Goal: Task Accomplishment & Management: Manage account settings

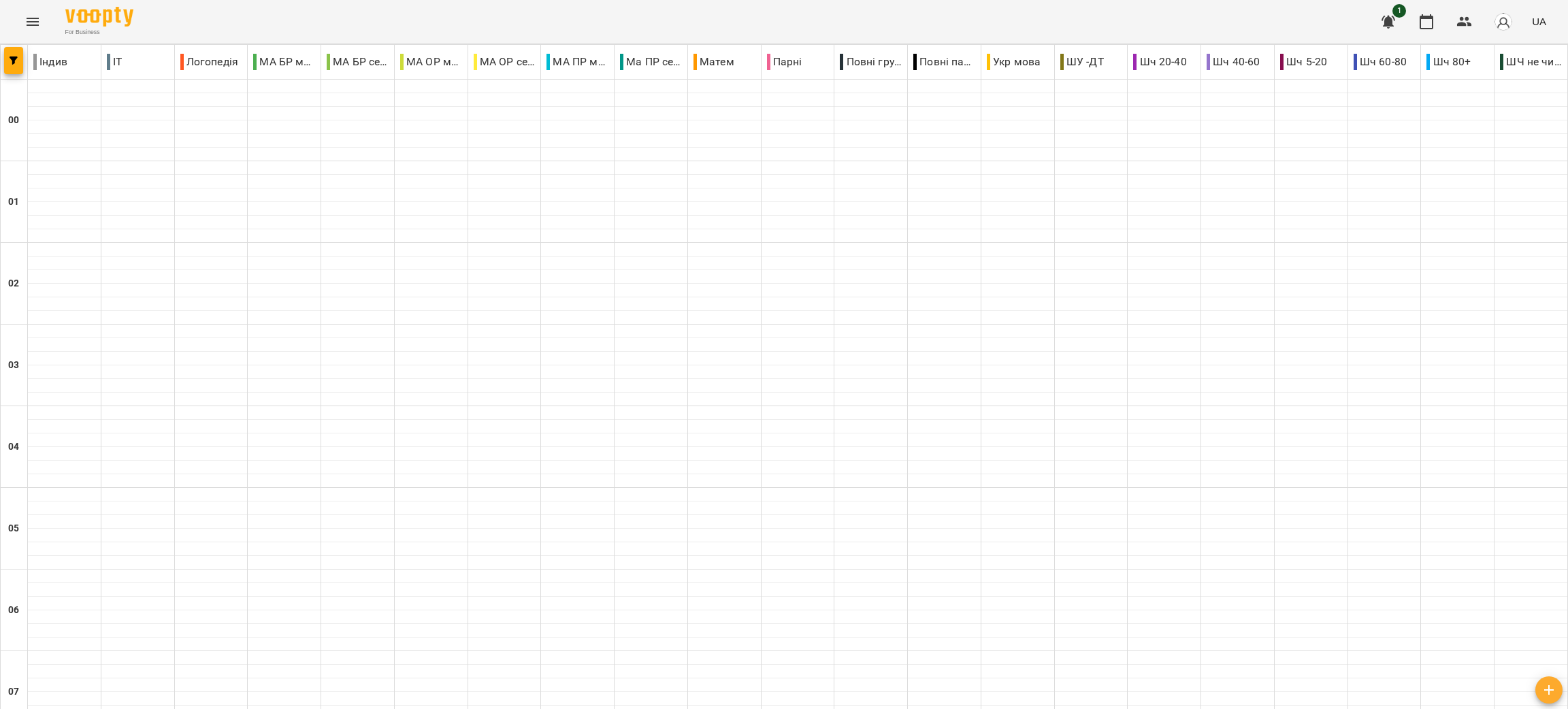
scroll to position [1422, 0]
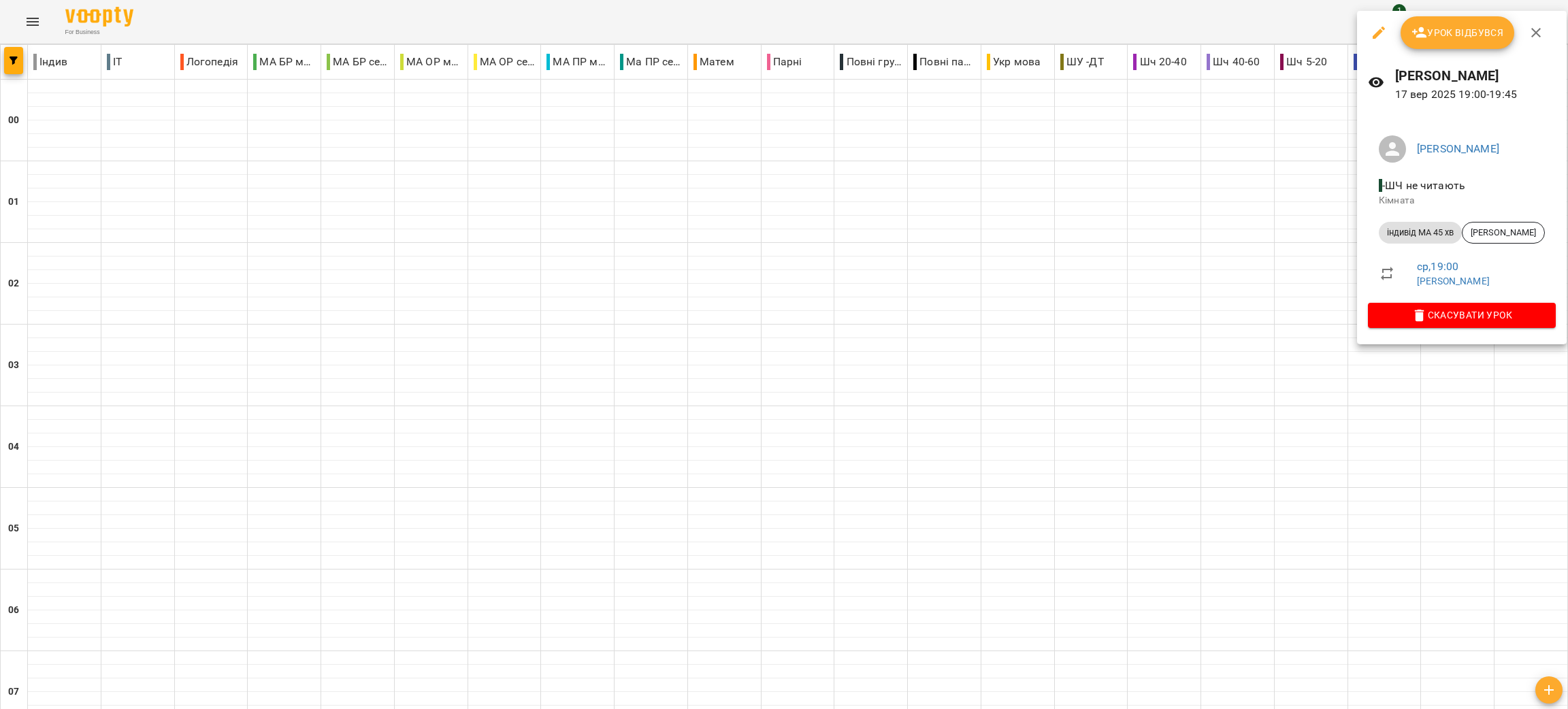
click at [848, 633] on div at bounding box center [784, 354] width 1568 height 709
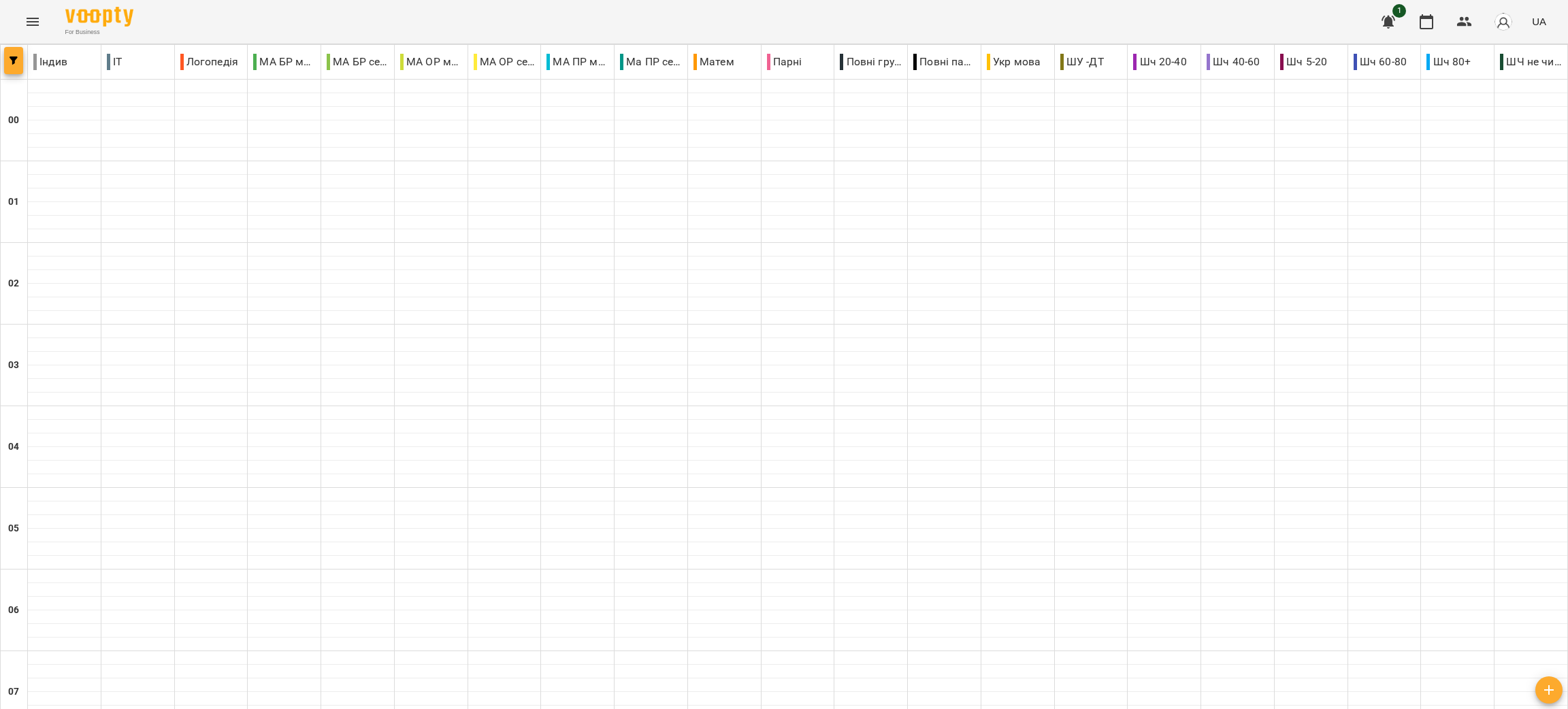
click at [14, 67] on button "button" at bounding box center [14, 61] width 19 height 27
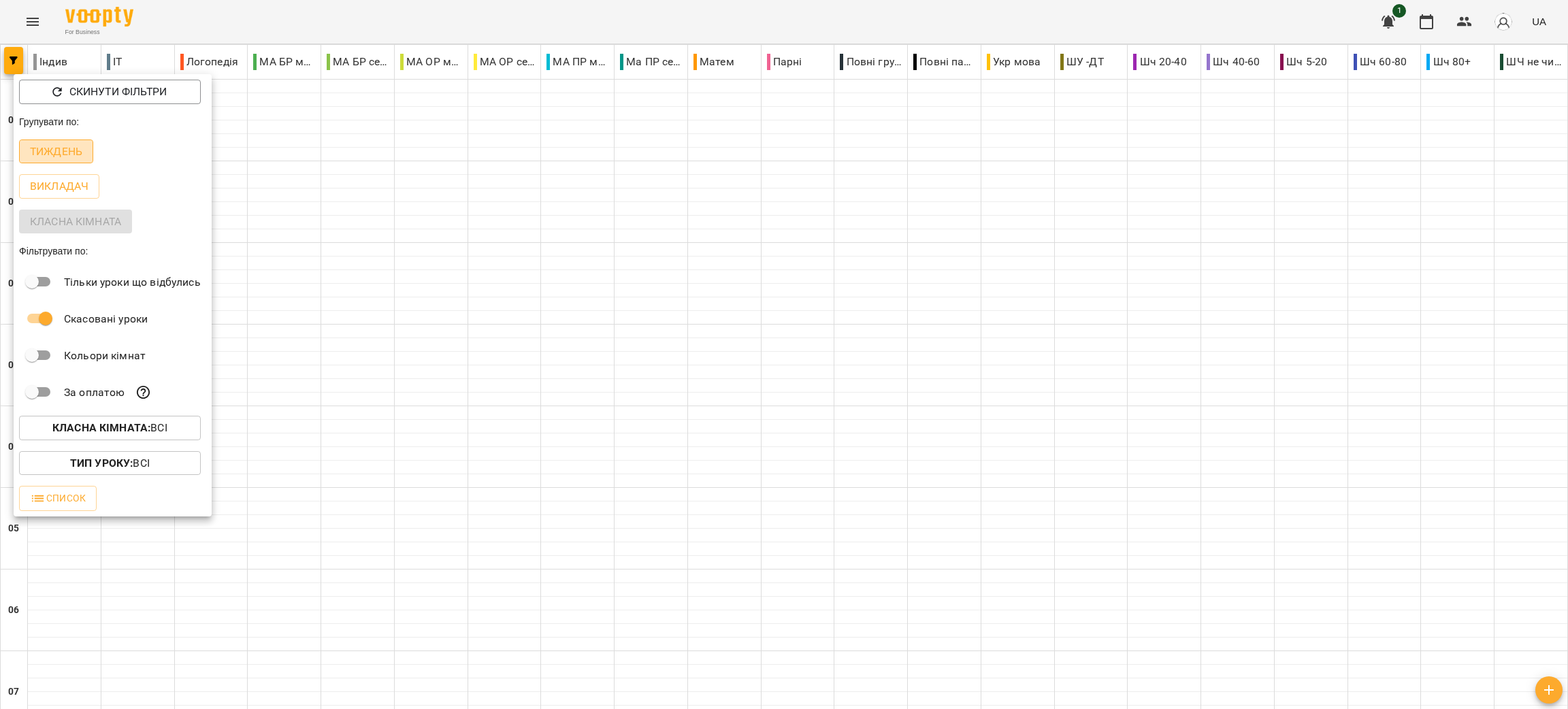
click at [80, 151] on p "Тиждень" at bounding box center [56, 151] width 53 height 17
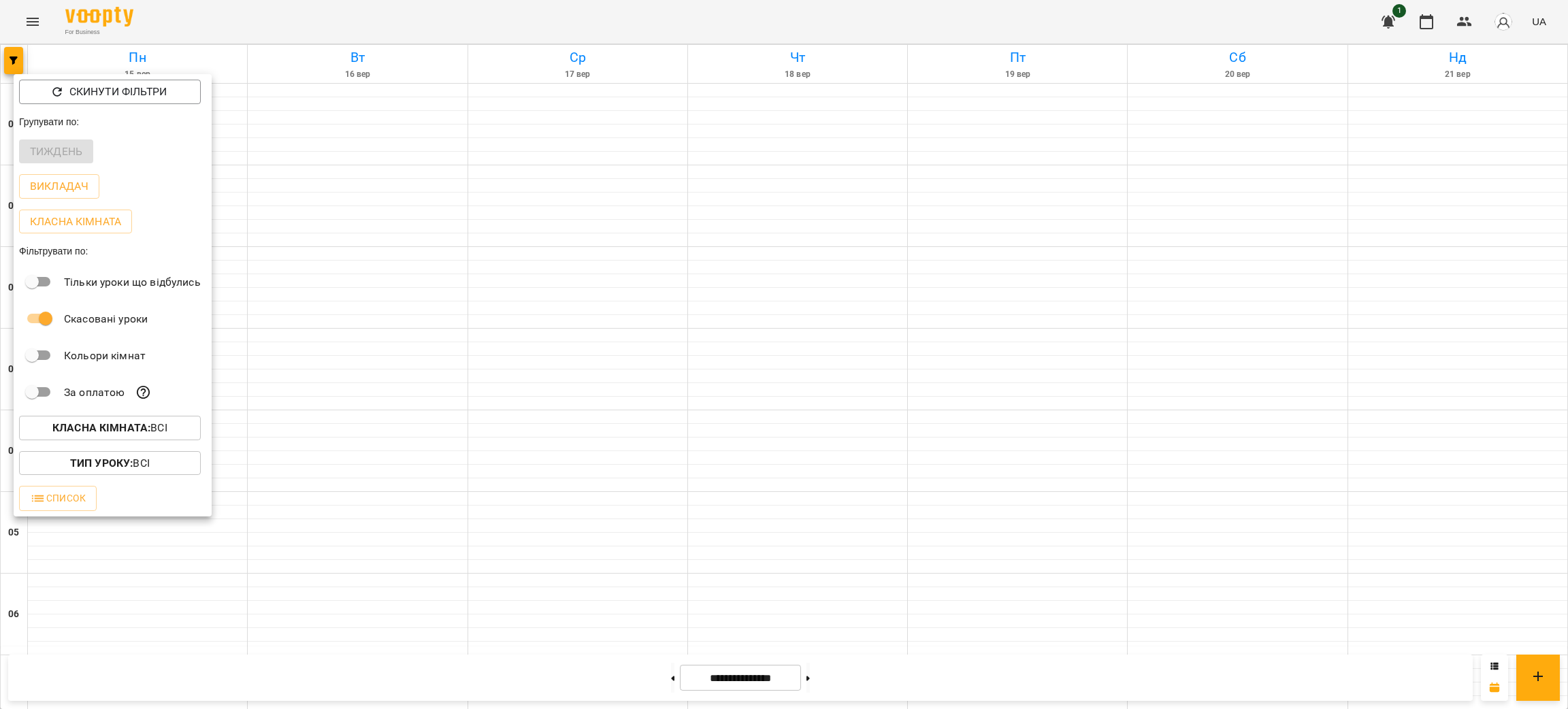
click at [60, 154] on div "Тиждень" at bounding box center [112, 151] width 198 height 35
click at [63, 153] on div "Тиждень" at bounding box center [112, 151] width 198 height 35
click at [64, 154] on div "Тиждень" at bounding box center [112, 151] width 198 height 35
click at [11, 55] on div at bounding box center [784, 354] width 1568 height 709
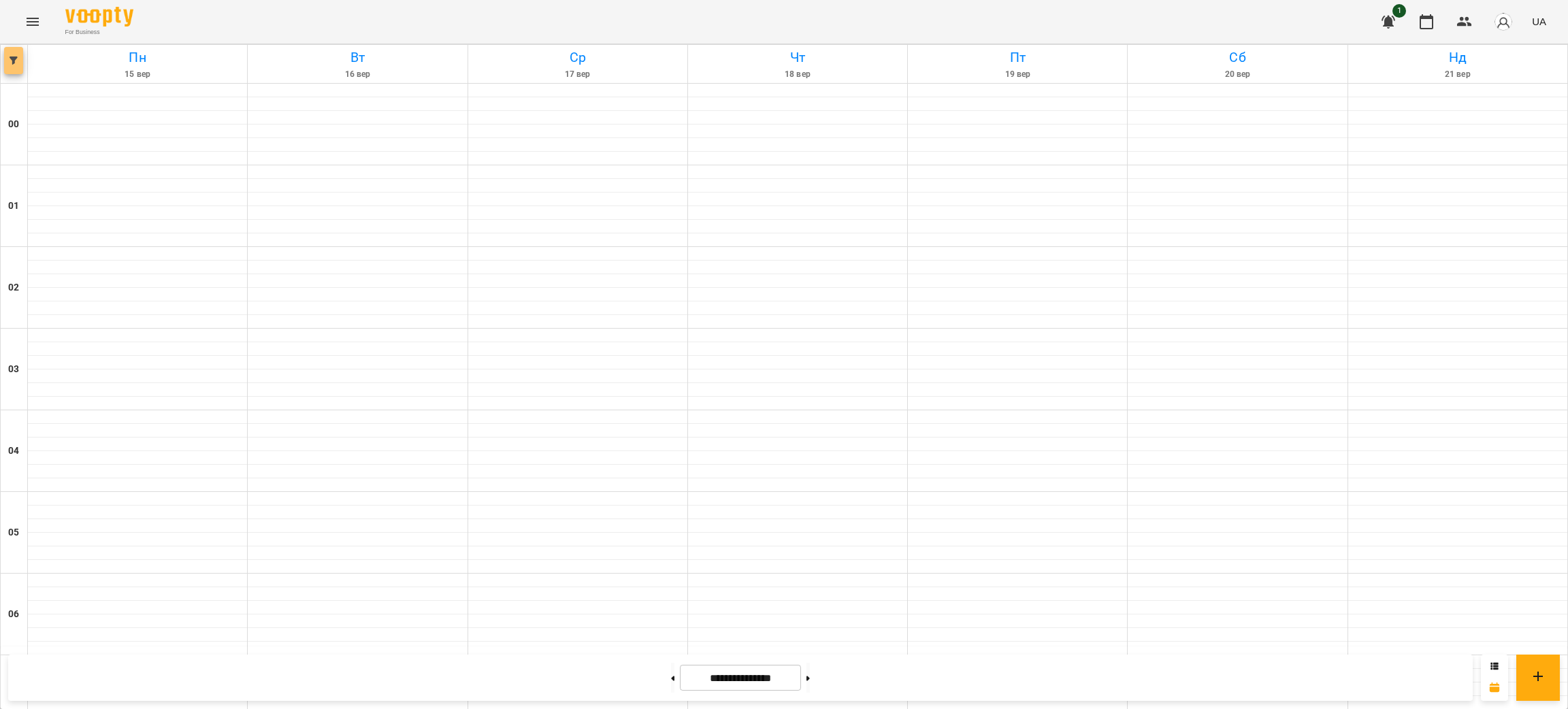
click at [10, 56] on icon "button" at bounding box center [13, 60] width 8 height 8
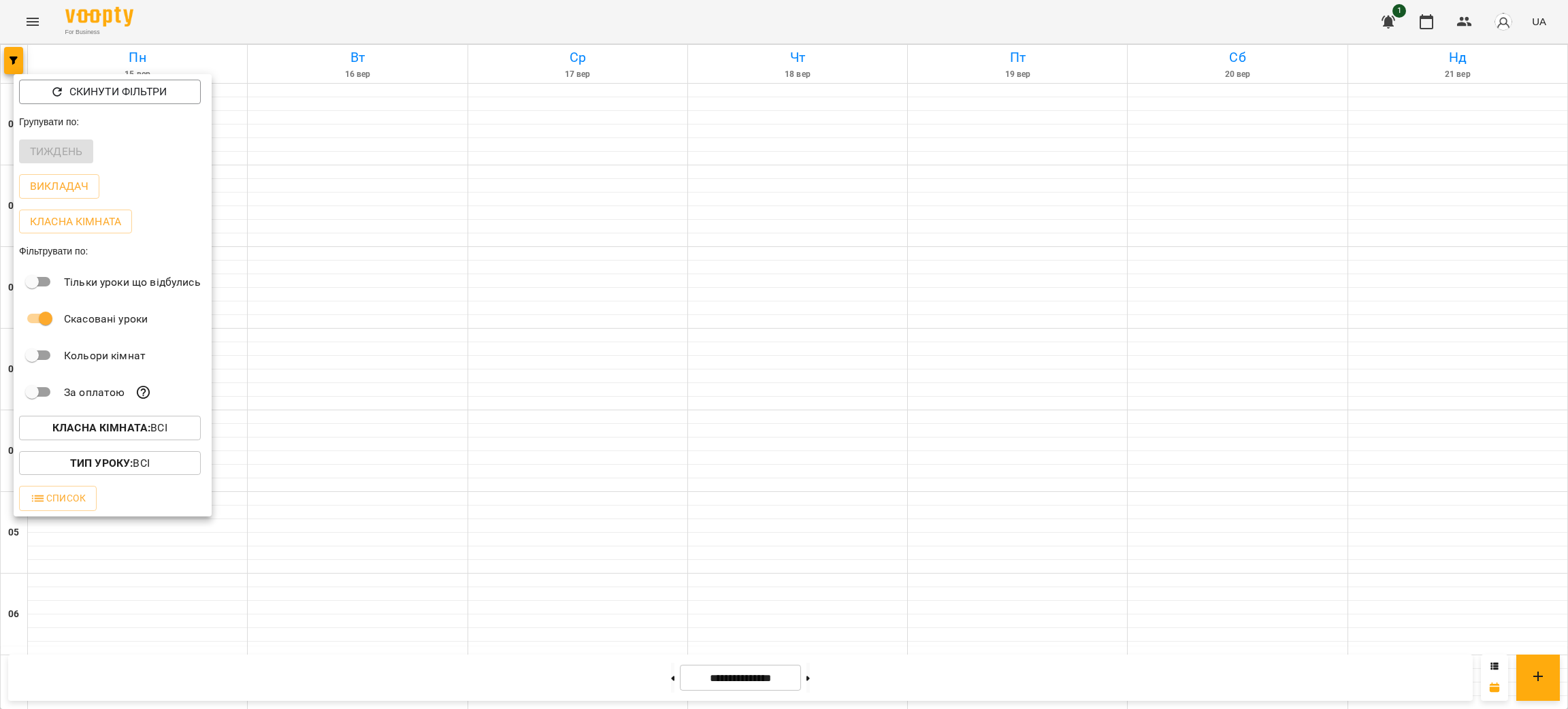
click at [55, 151] on div "Тиждень" at bounding box center [112, 151] width 198 height 35
click at [67, 504] on span "Список" at bounding box center [58, 498] width 55 height 17
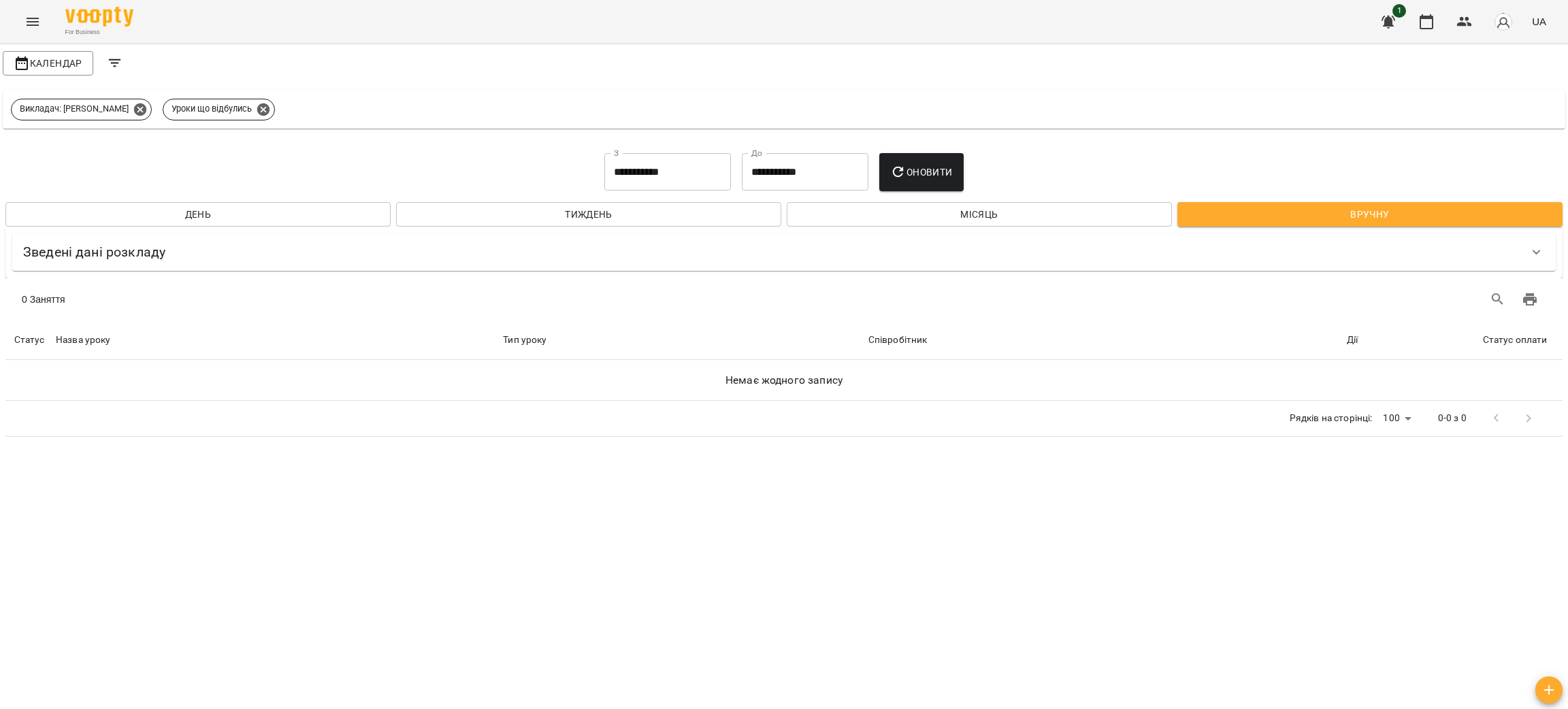
click at [34, 20] on icon "Menu" at bounding box center [32, 22] width 17 height 17
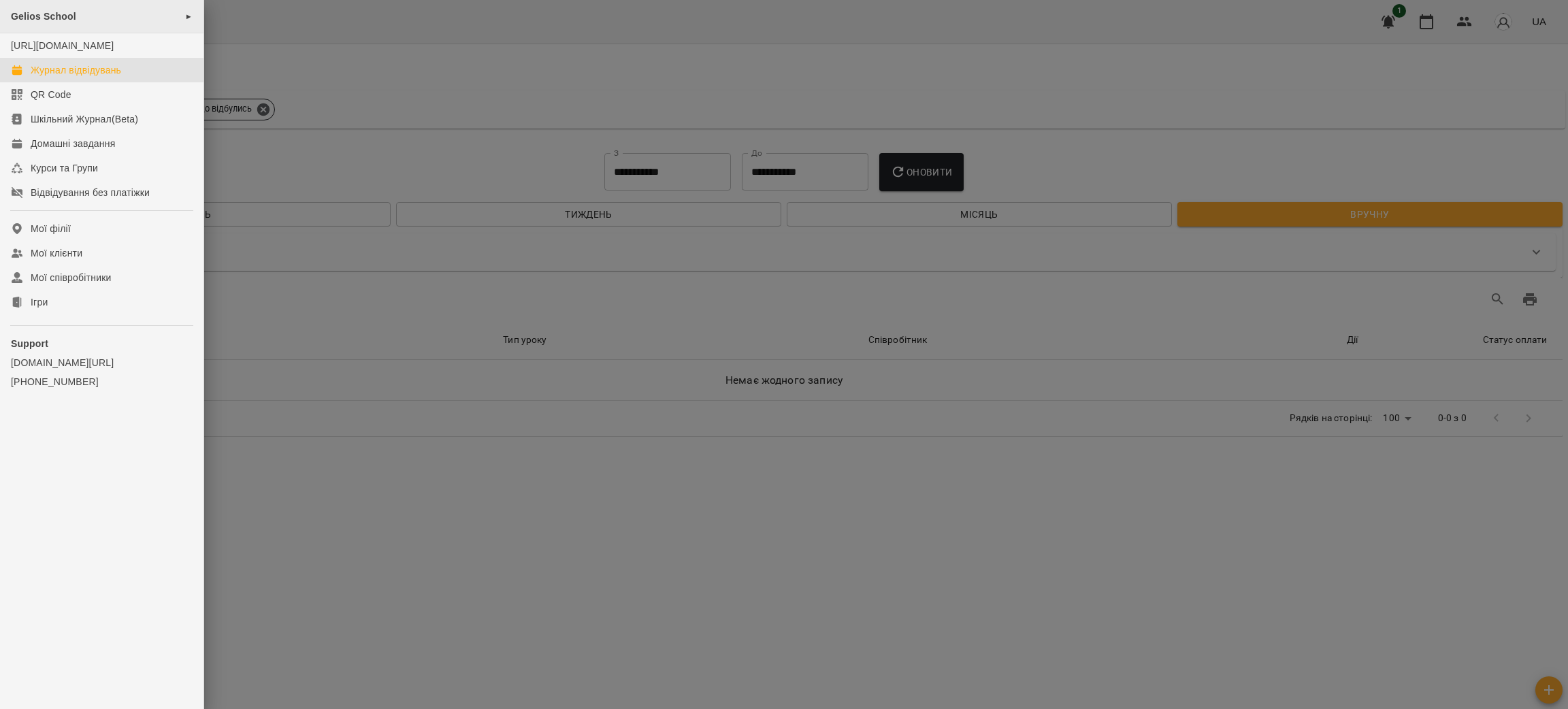
click at [34, 19] on span "Gelios School" at bounding box center [43, 16] width 66 height 11
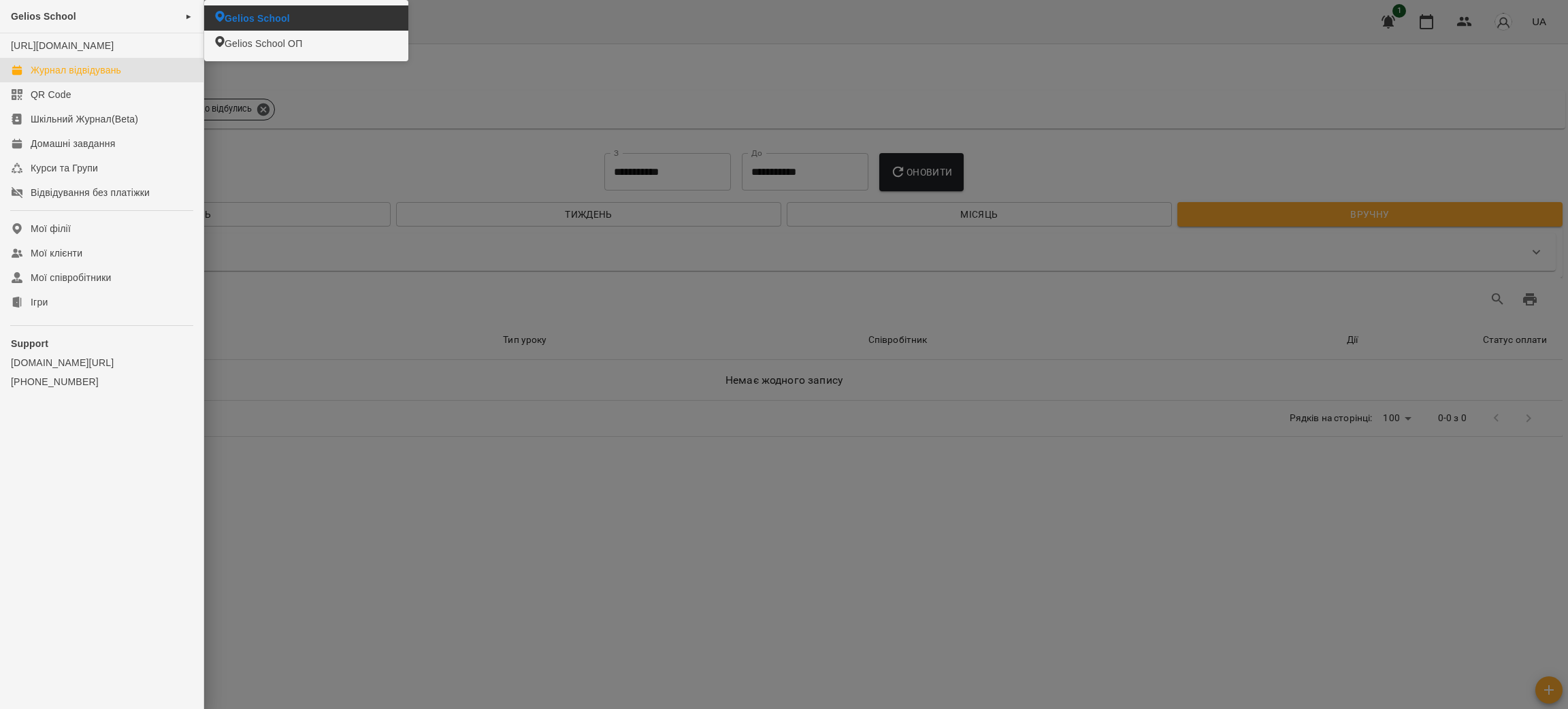
click at [266, 8] on li "Gelios School" at bounding box center [305, 18] width 204 height 25
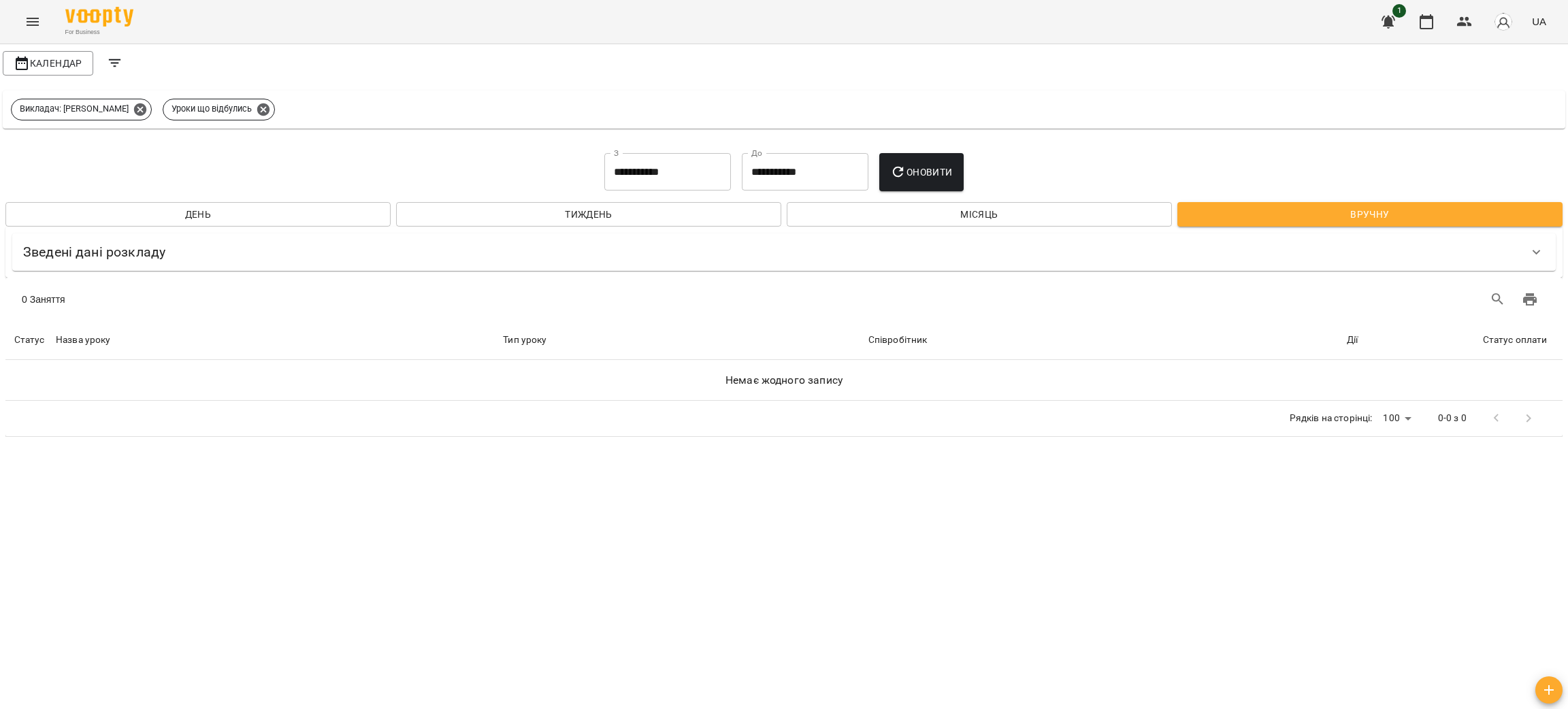
click at [509, 215] on span "Тиждень" at bounding box center [588, 214] width 363 height 17
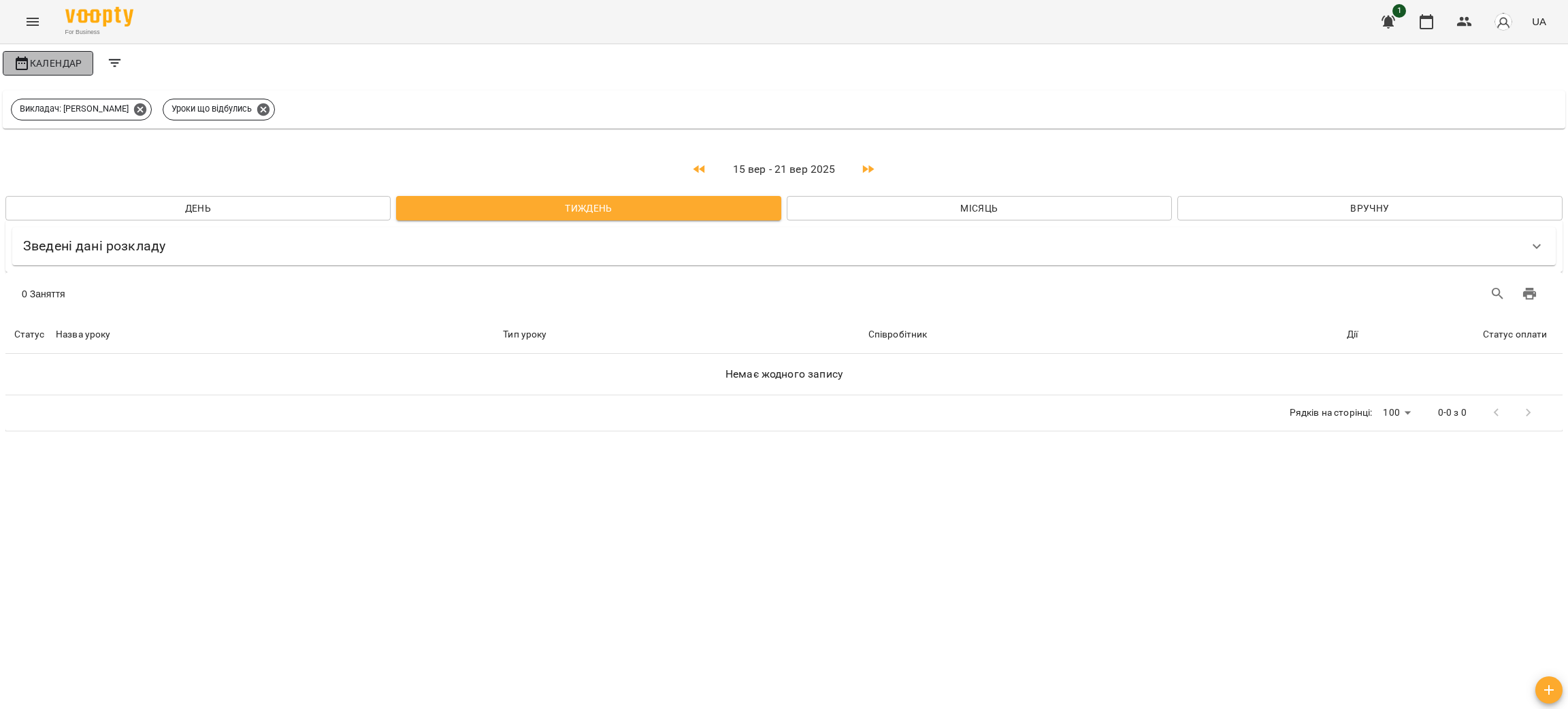
click at [52, 63] on span "Календар" at bounding box center [48, 63] width 68 height 17
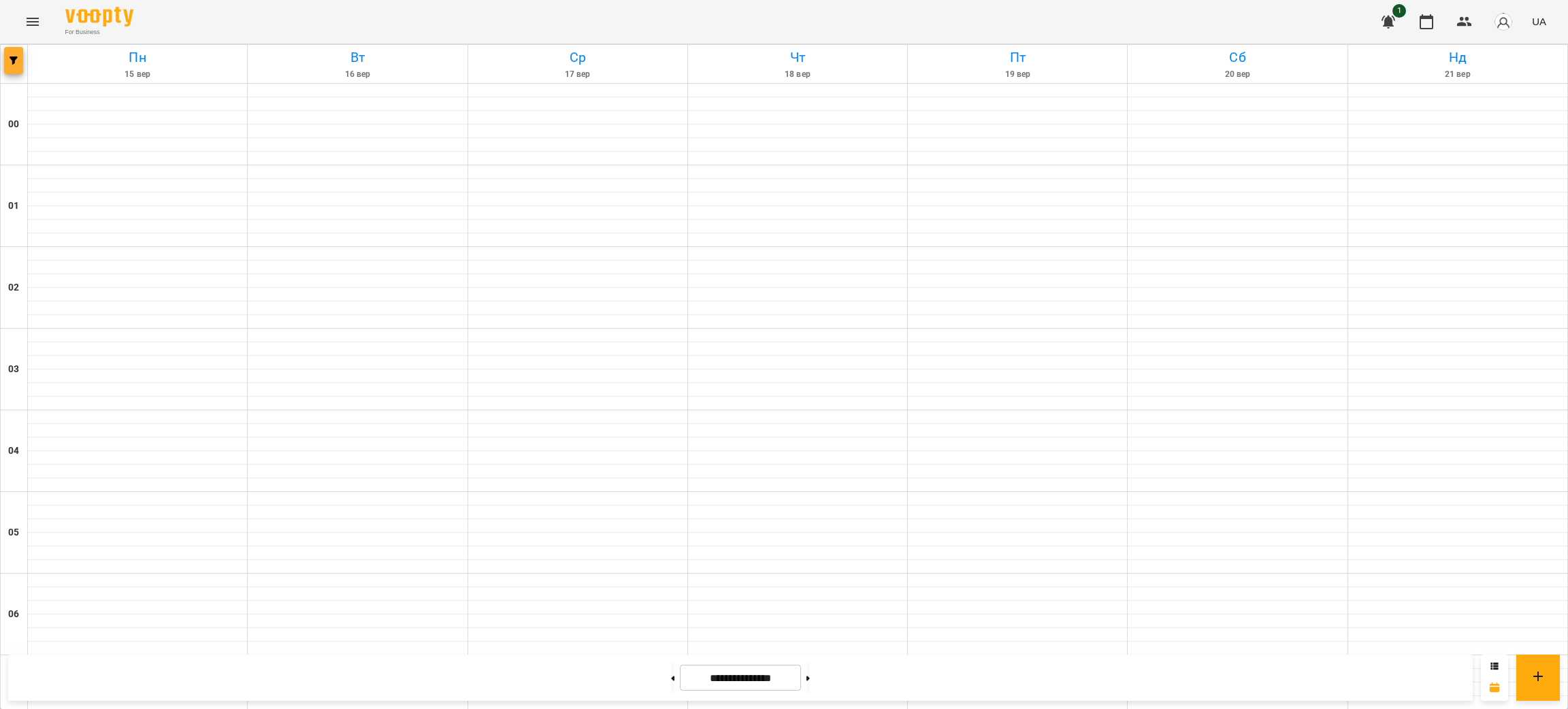
click at [9, 56] on icon "button" at bounding box center [13, 60] width 8 height 8
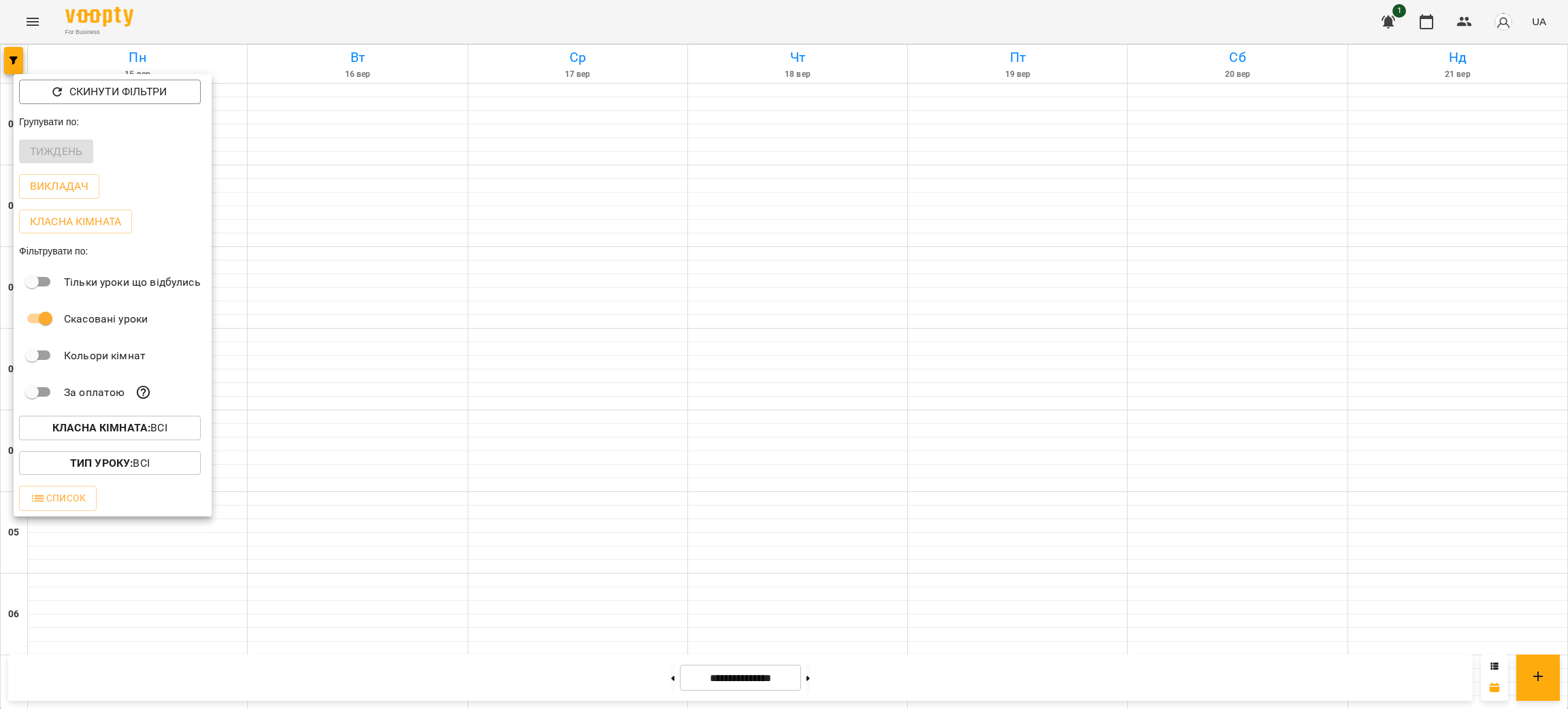
click at [76, 153] on div "Тиждень" at bounding box center [112, 151] width 198 height 35
click at [379, 419] on div at bounding box center [784, 354] width 1568 height 709
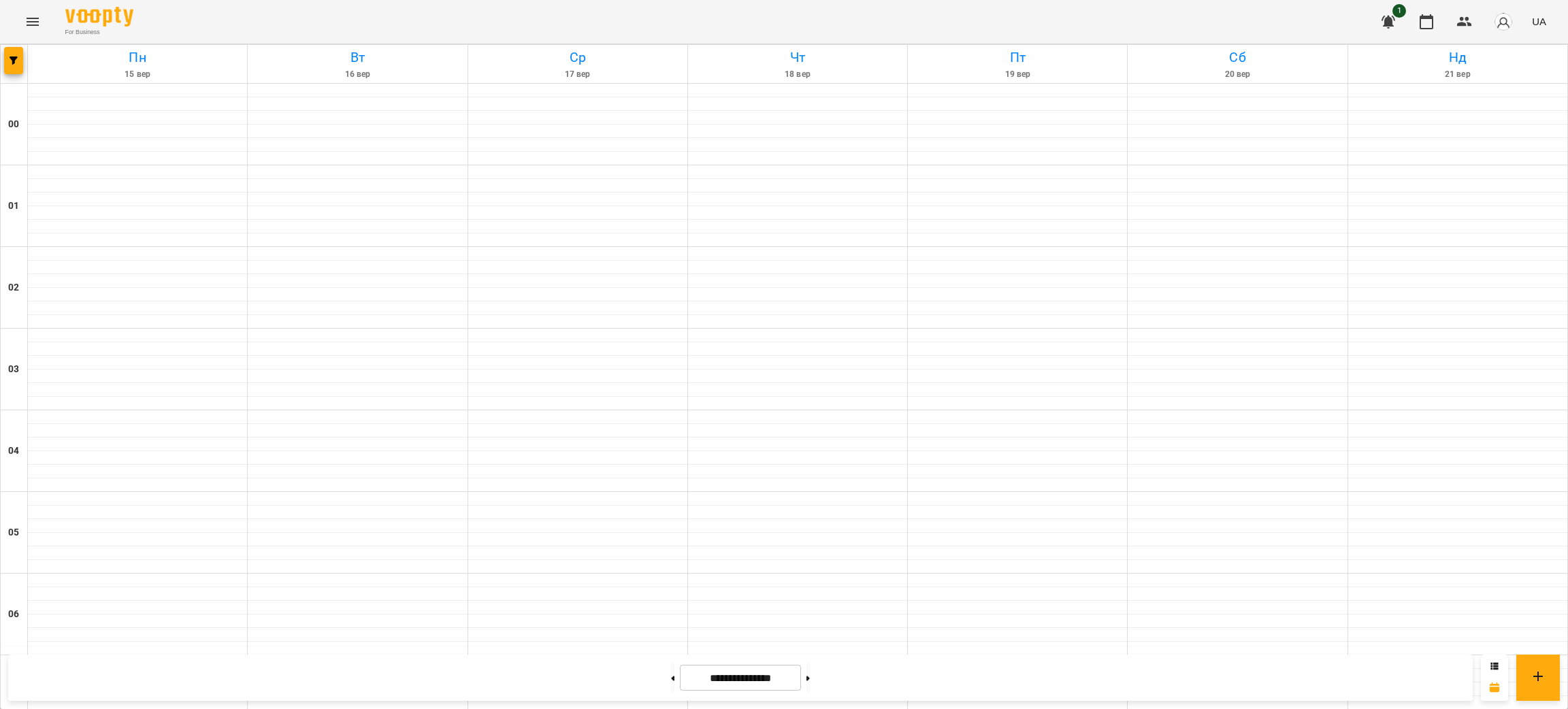
scroll to position [1123, 0]
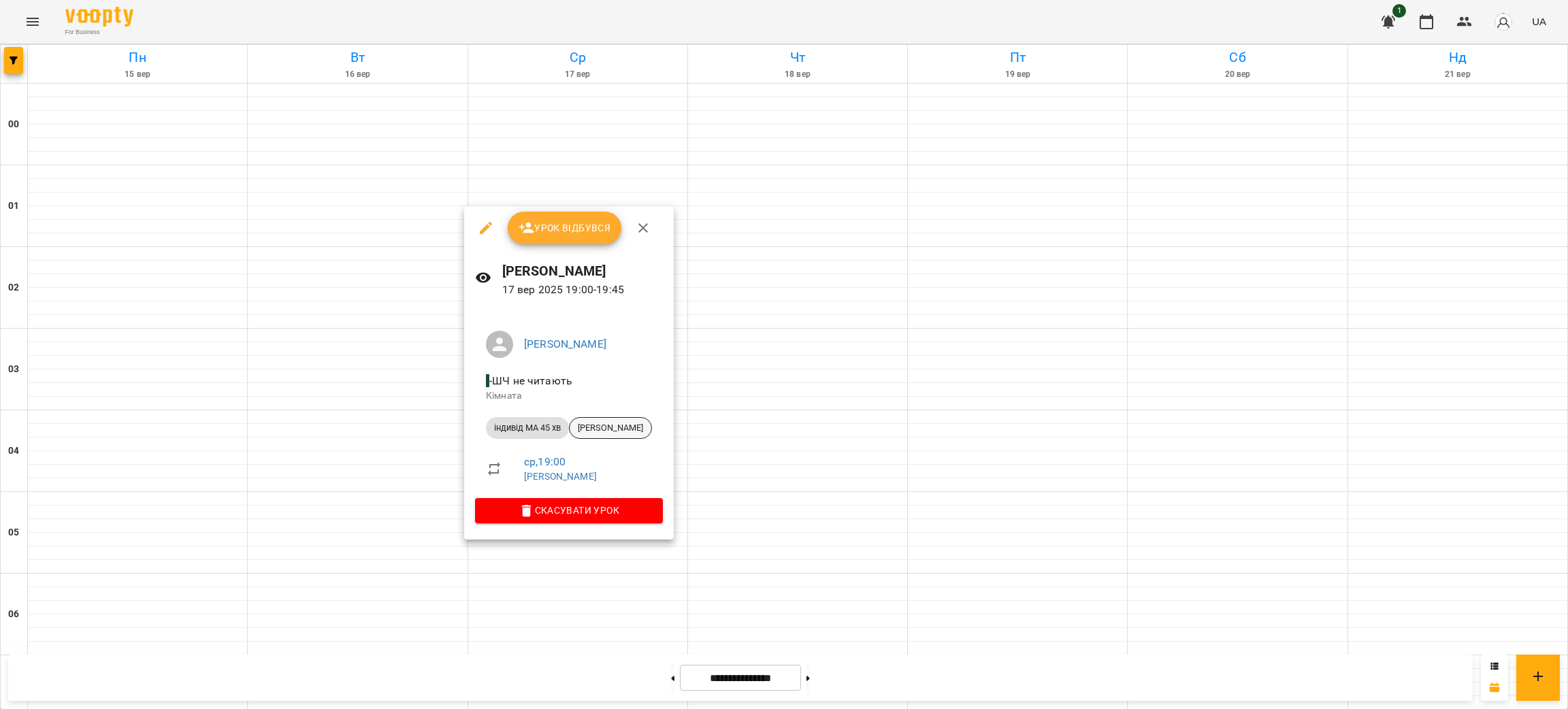
click at [614, 426] on span "Рубанов Кіра" at bounding box center [610, 428] width 81 height 12
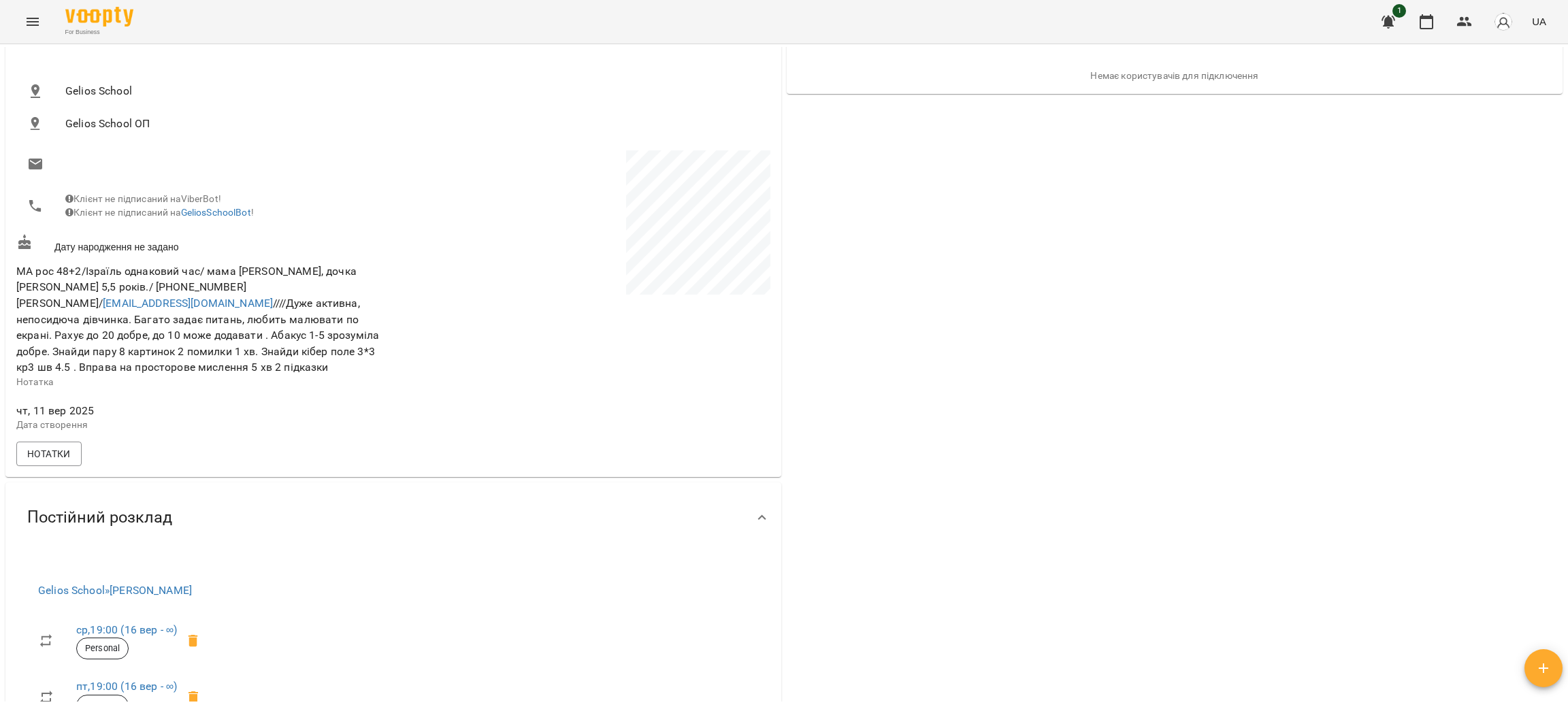
scroll to position [204, 0]
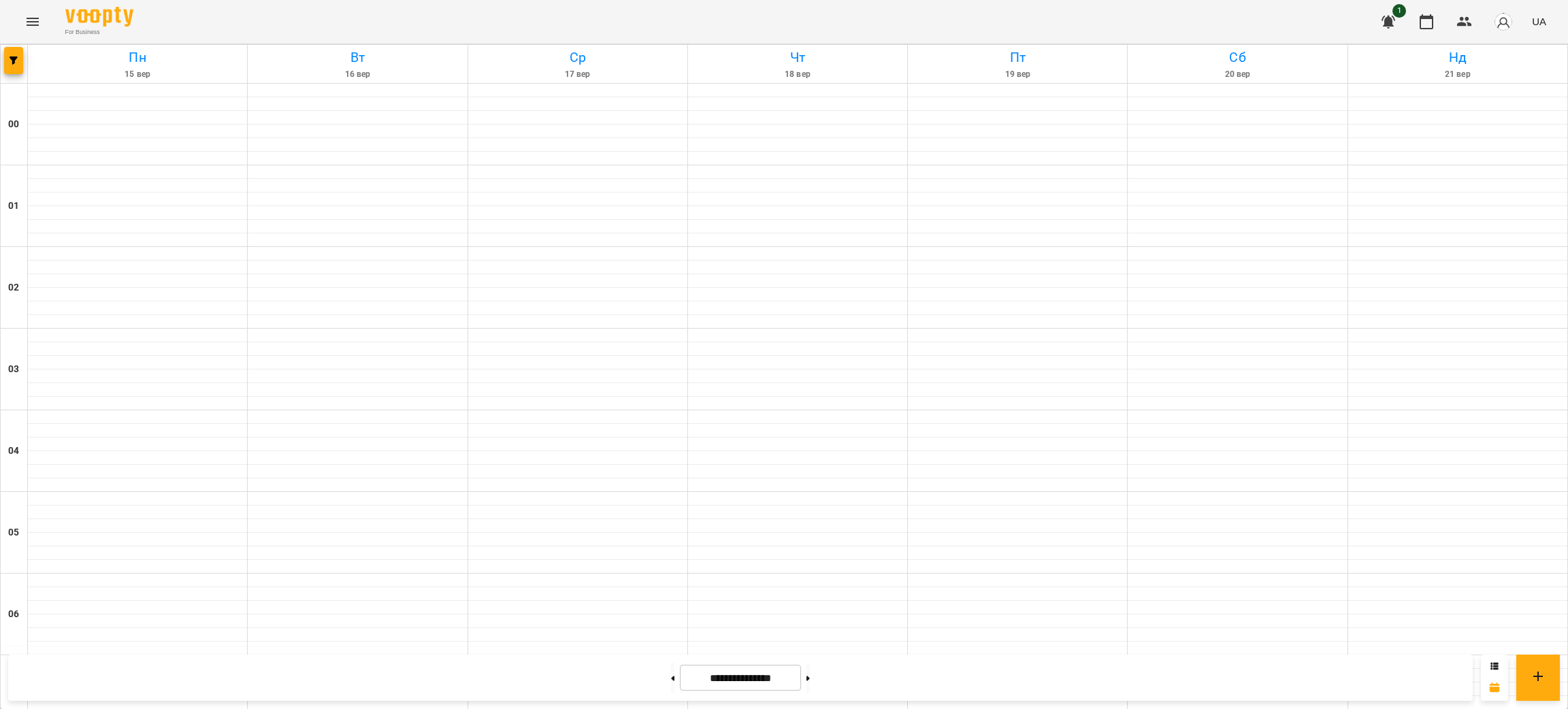
scroll to position [1123, 0]
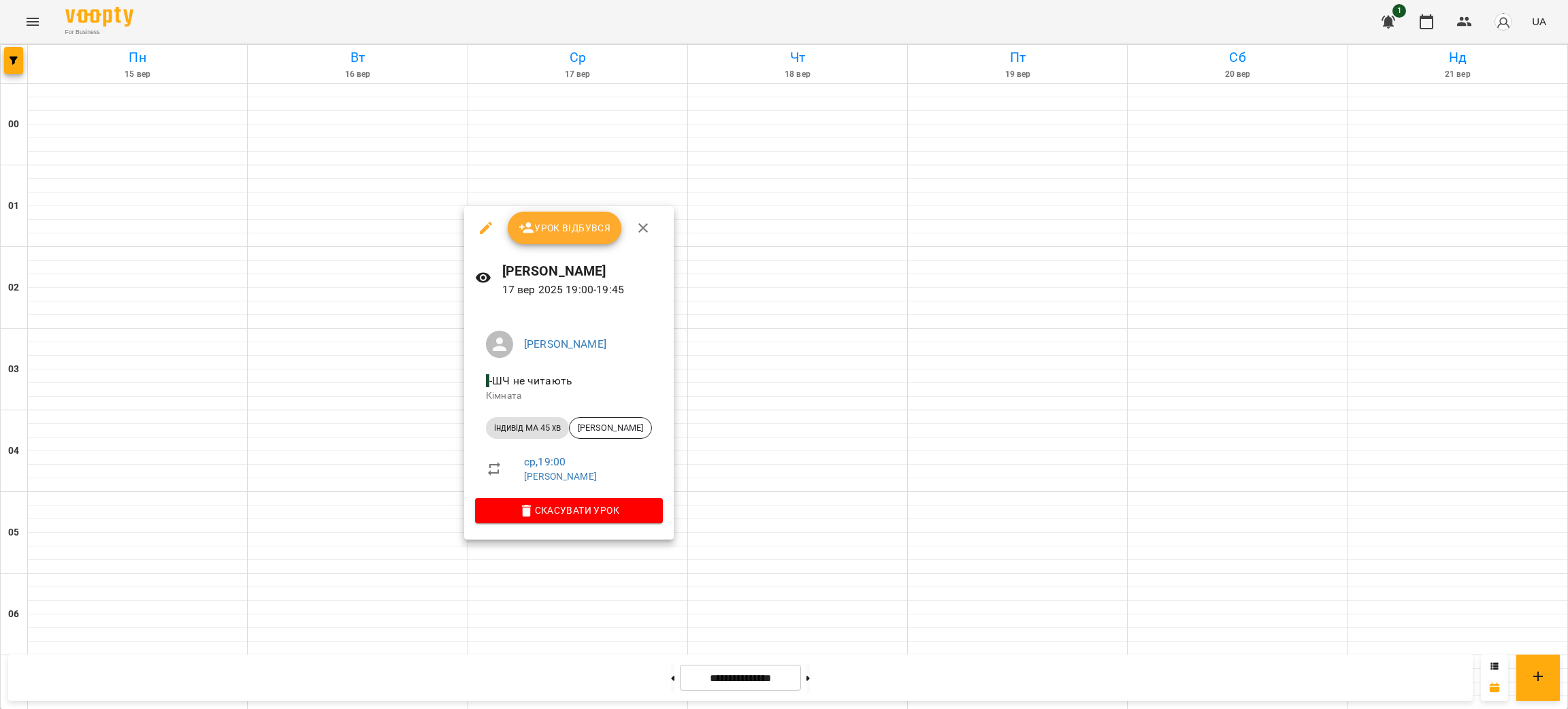
click at [814, 538] on div at bounding box center [784, 354] width 1568 height 709
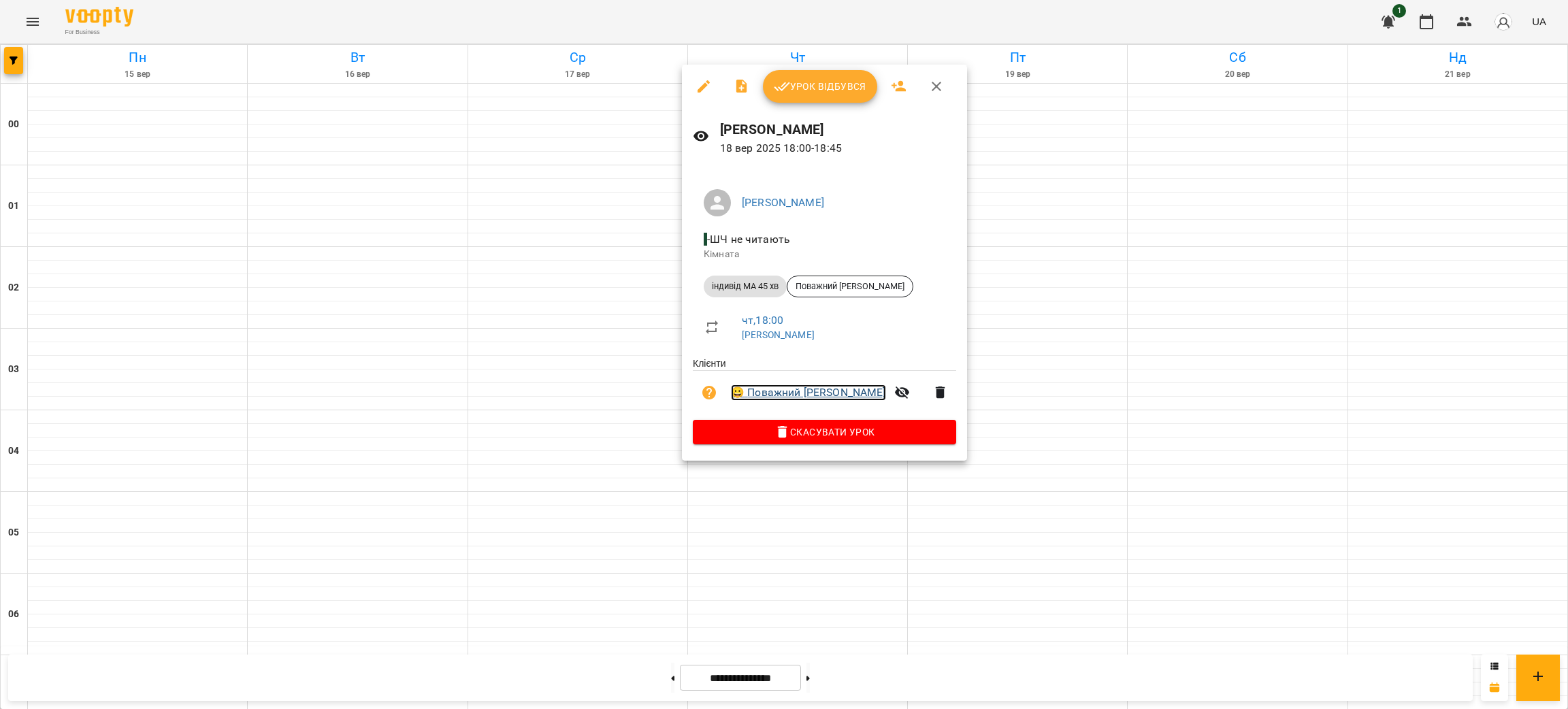
click at [782, 389] on link "😀 Поважний Данііл" at bounding box center [808, 393] width 155 height 17
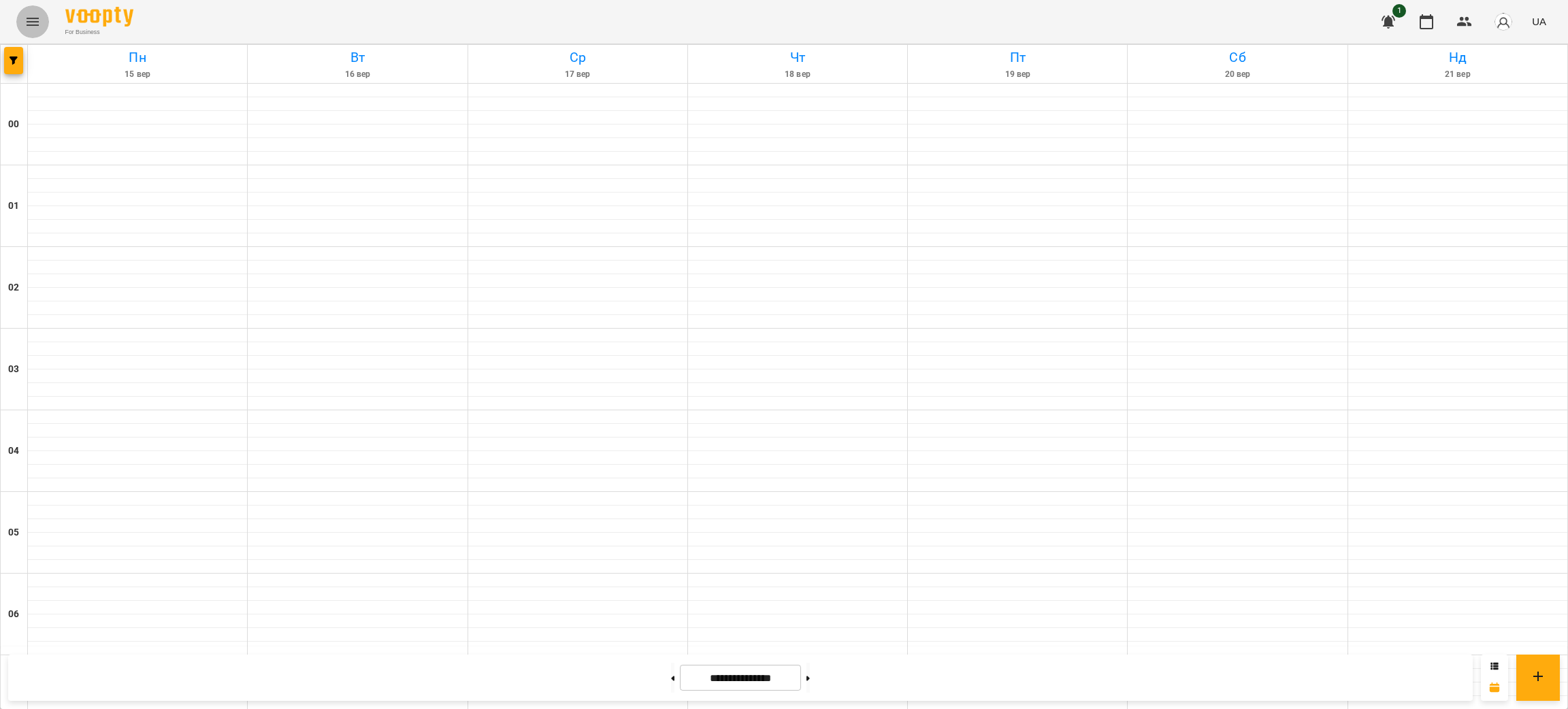
click at [34, 23] on icon "Menu" at bounding box center [32, 22] width 17 height 17
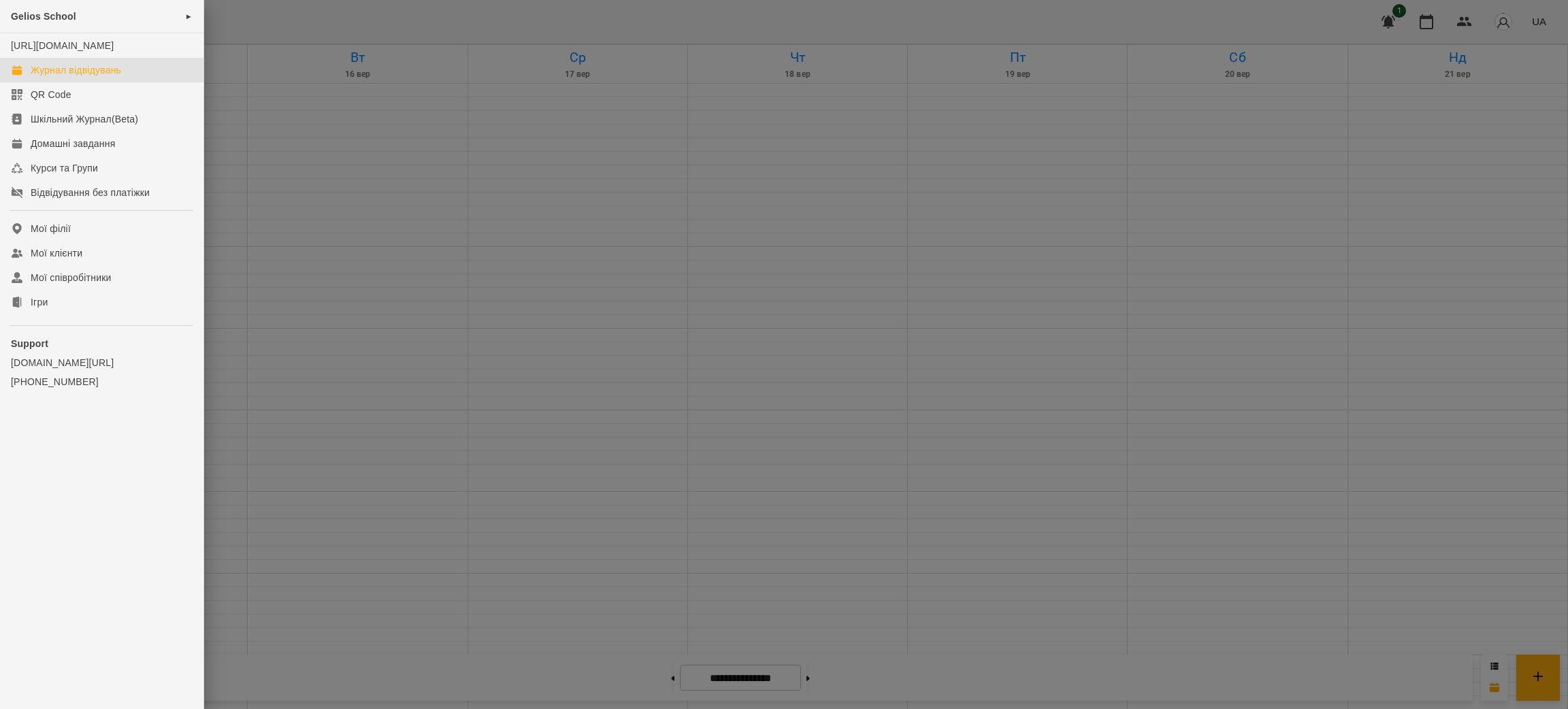
click at [473, 113] on div at bounding box center [784, 354] width 1568 height 709
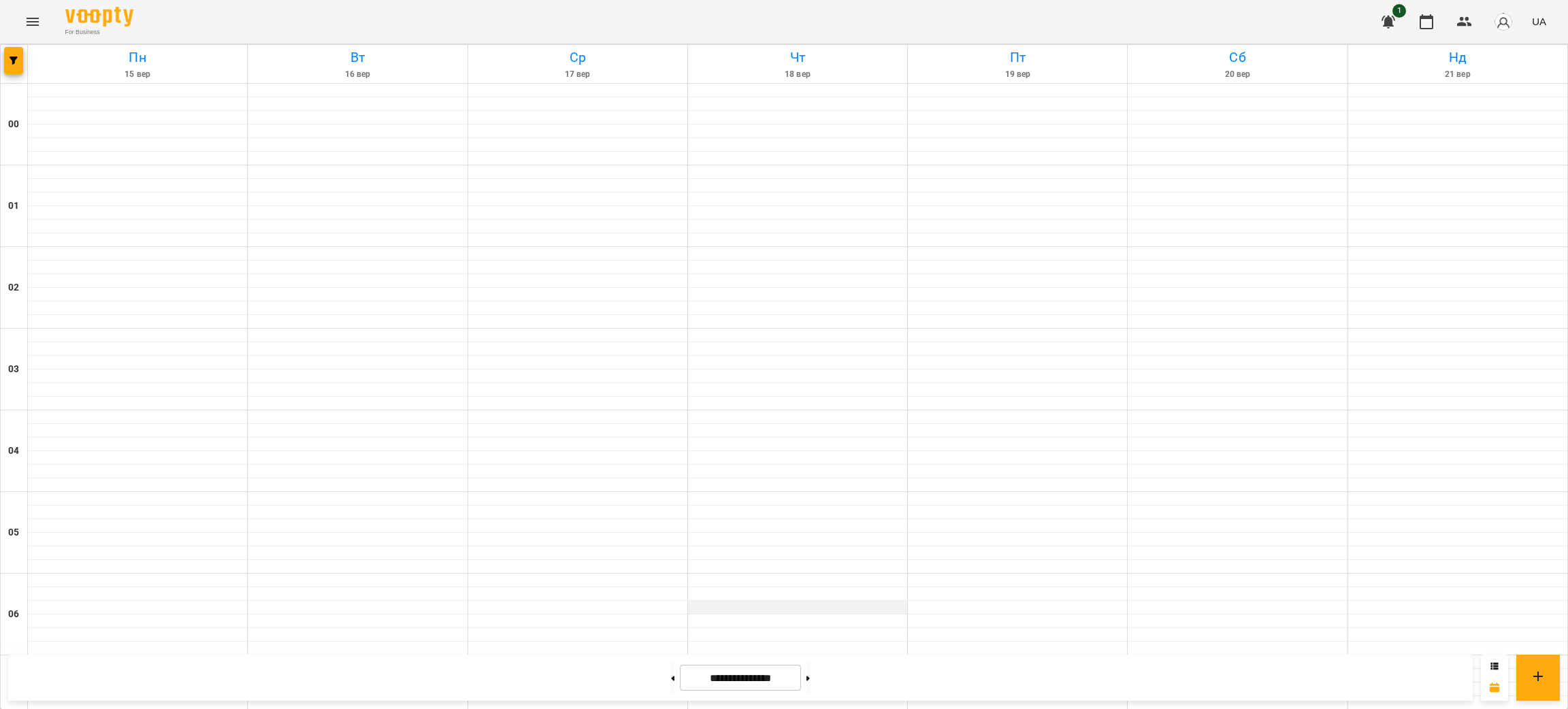
scroll to position [612, 0]
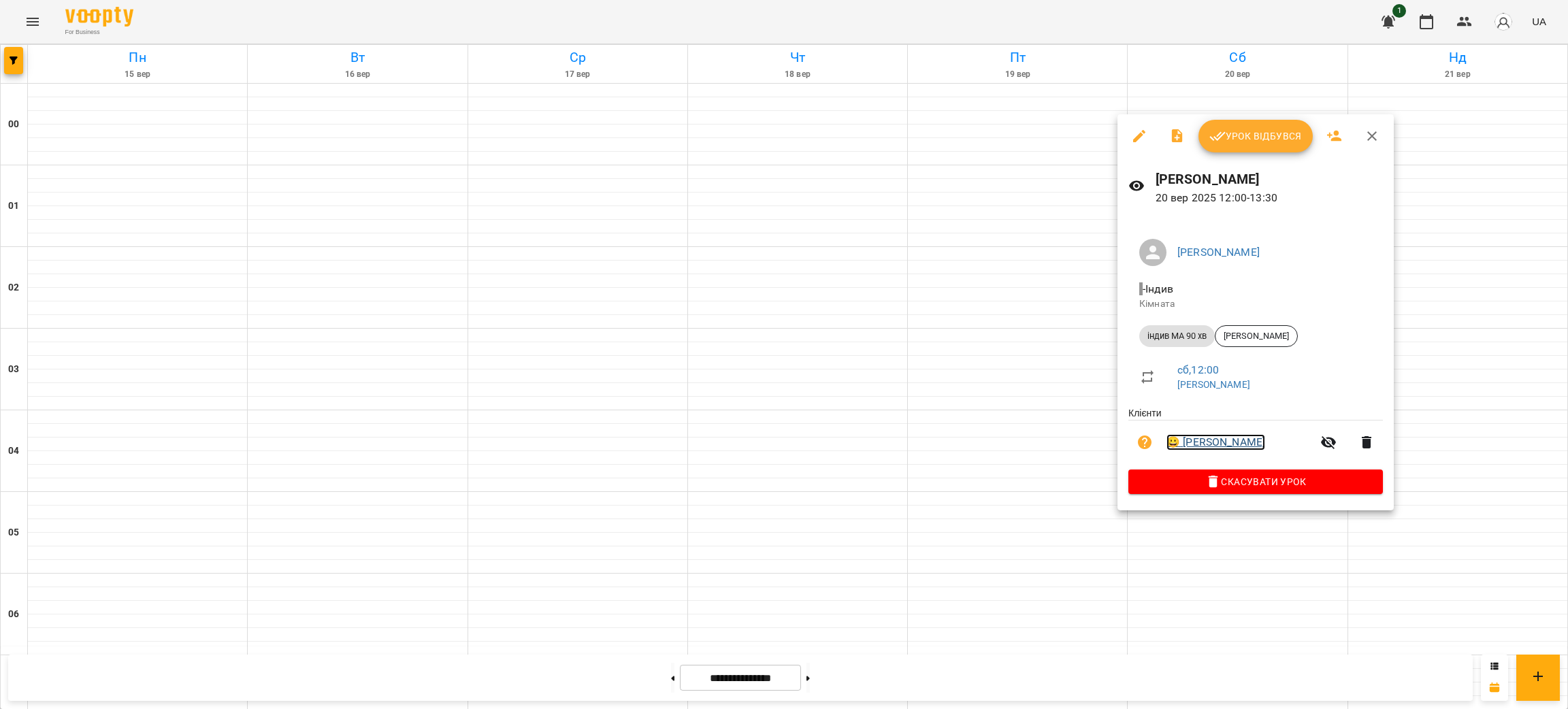
click at [1236, 447] on link "😀 Моніка Понзель" at bounding box center [1215, 442] width 99 height 17
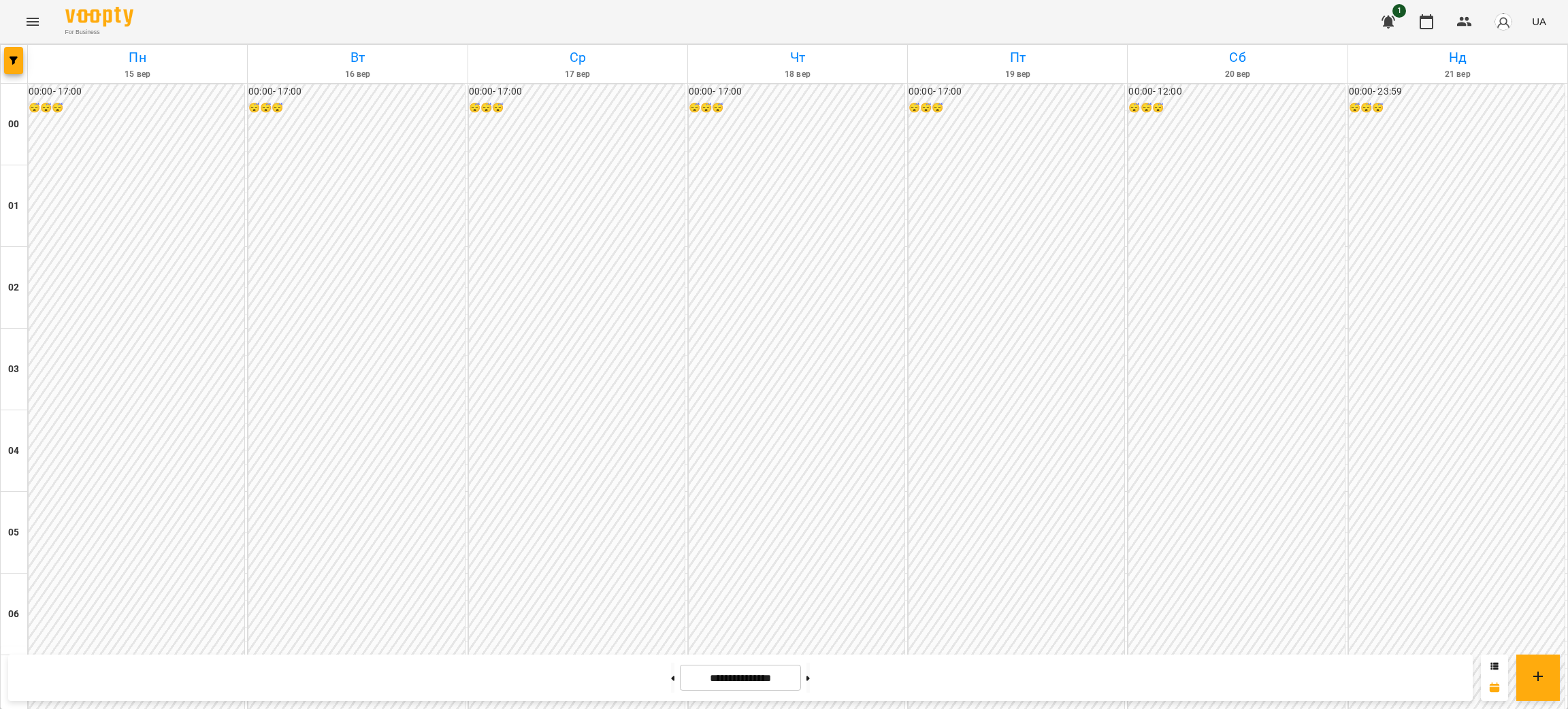
click at [292, 31] on div "For Business 1 UA" at bounding box center [784, 22] width 1568 height 43
drag, startPoint x: 134, startPoint y: 14, endPoint x: 65, endPoint y: 14, distance: 69.0
click at [65, 14] on div "For Business 1 UA" at bounding box center [784, 22] width 1568 height 43
drag, startPoint x: 97, startPoint y: 15, endPoint x: 712, endPoint y: 9, distance: 615.0
click at [712, 9] on div "For Business 1 UA" at bounding box center [784, 22] width 1568 height 43
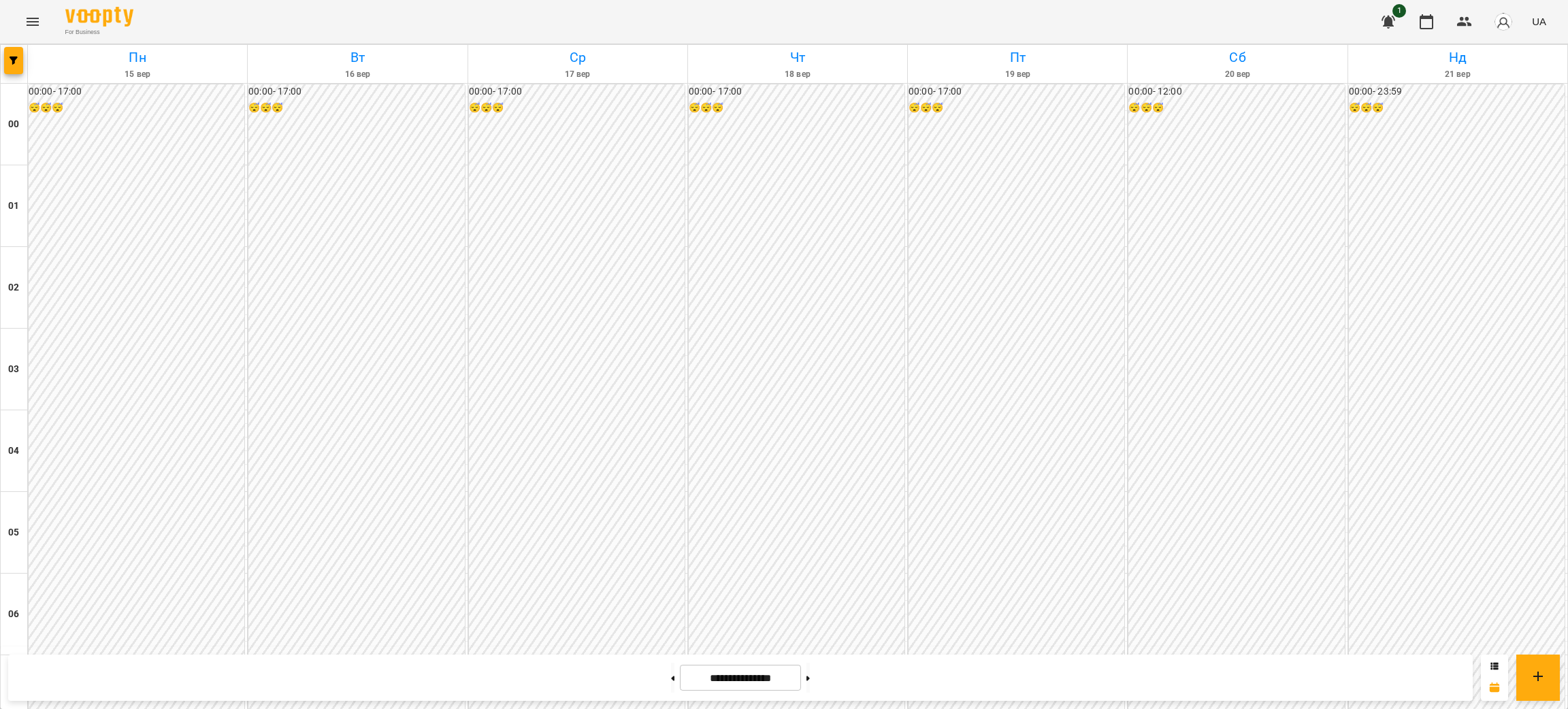
click at [183, 23] on div "For Business 1 UA" at bounding box center [784, 22] width 1568 height 43
drag, startPoint x: 166, startPoint y: 18, endPoint x: 58, endPoint y: 17, distance: 108.0
click at [58, 17] on div "For Business 1 UA" at bounding box center [784, 22] width 1568 height 43
click at [27, 20] on icon "Menu" at bounding box center [32, 22] width 17 height 17
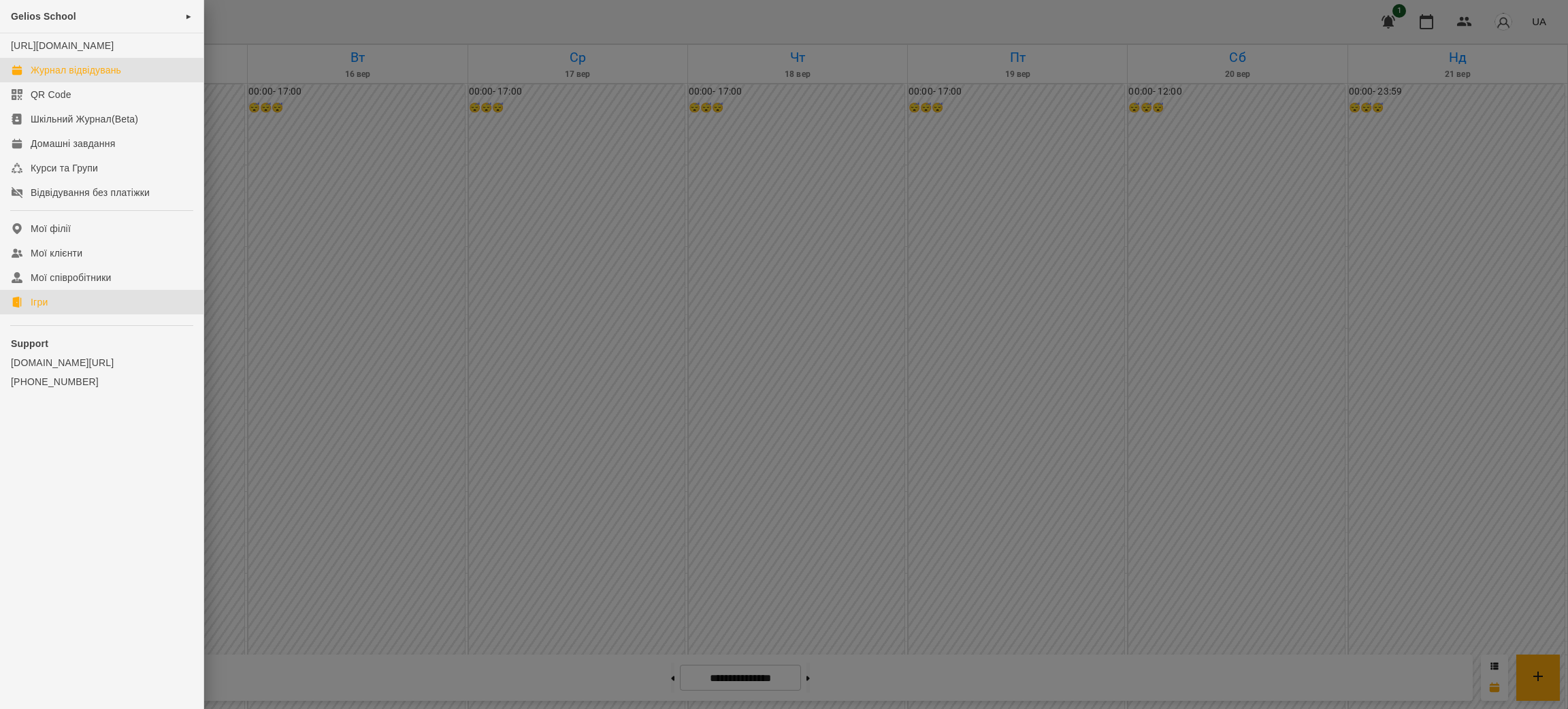
click at [35, 309] on div "Ігри" at bounding box center [40, 302] width 17 height 14
